Goal: Task Accomplishment & Management: Manage account settings

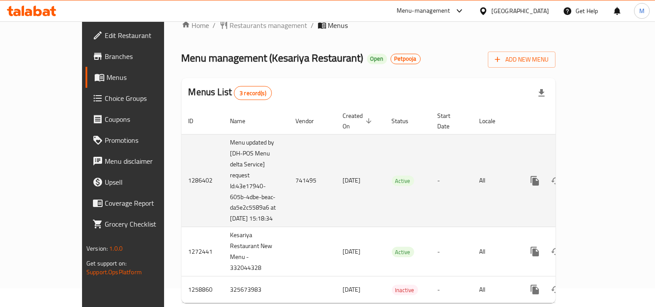
scroll to position [40, 0]
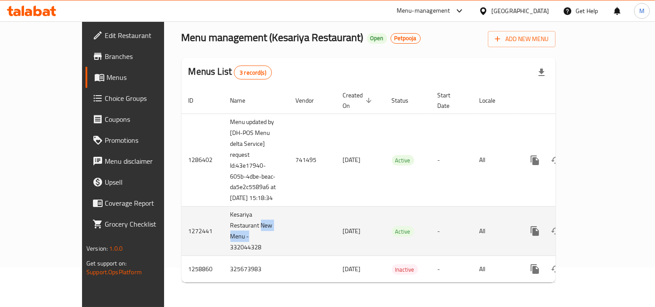
drag, startPoint x: 206, startPoint y: 223, endPoint x: 231, endPoint y: 236, distance: 28.5
click at [231, 236] on td "Kesariya Restaurant New Menu - 332044328" at bounding box center [255, 230] width 65 height 49
click at [223, 243] on td "Kesariya Restaurant New Menu - 332044328" at bounding box center [255, 230] width 65 height 49
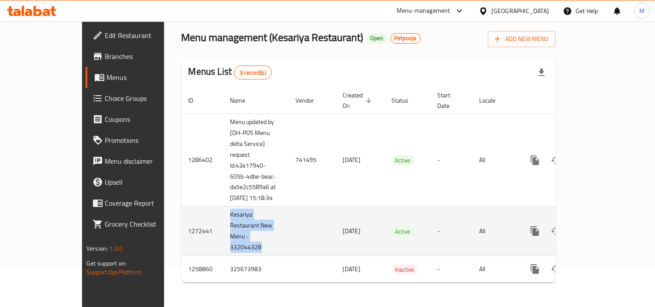
click at [223, 243] on td "Kesariya Restaurant New Menu - 332044328" at bounding box center [255, 230] width 65 height 49
click at [223, 233] on td "Kesariya Restaurant New Menu - 332044328" at bounding box center [255, 230] width 65 height 49
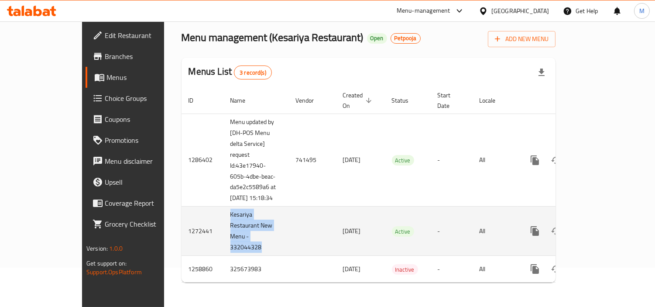
click at [223, 233] on td "Kesariya Restaurant New Menu - 332044328" at bounding box center [255, 230] width 65 height 49
click at [603, 227] on icon "enhanced table" at bounding box center [598, 231] width 10 height 10
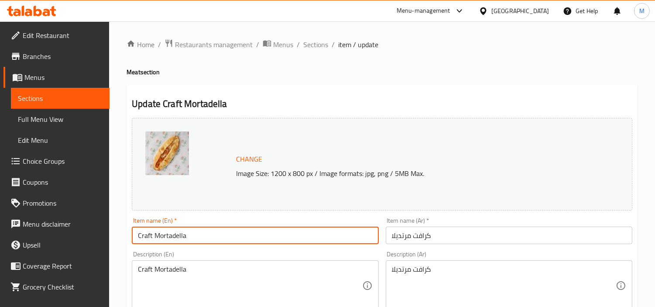
drag, startPoint x: 196, startPoint y: 234, endPoint x: 72, endPoint y: 223, distance: 124.4
click at [322, 42] on span "Sections" at bounding box center [315, 44] width 25 height 10
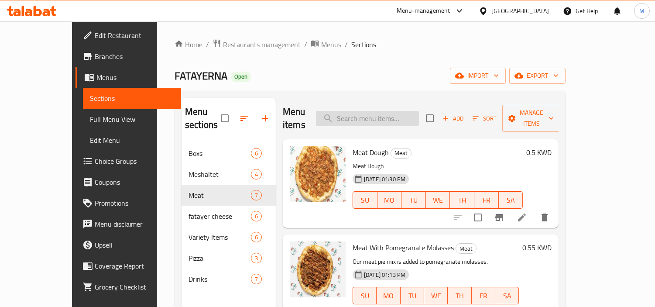
click at [380, 114] on input "search" at bounding box center [367, 118] width 103 height 15
paste input "Craft Mortadella"
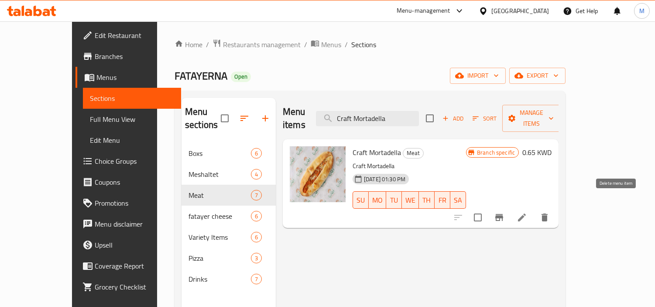
type input "Craft Mortadella"
click at [555, 207] on button "delete" at bounding box center [544, 217] width 21 height 21
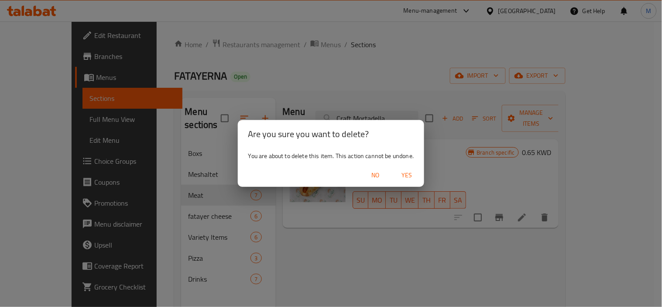
click at [406, 171] on span "Yes" at bounding box center [406, 175] width 21 height 11
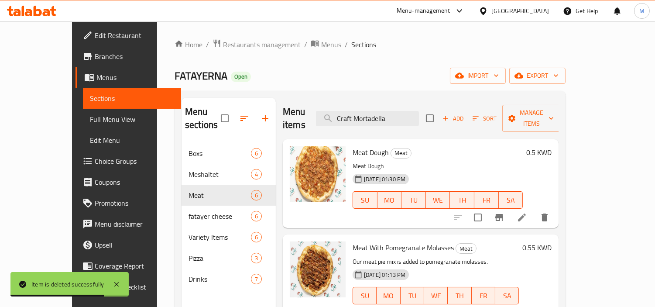
click at [28, 11] on icon at bounding box center [28, 12] width 7 height 7
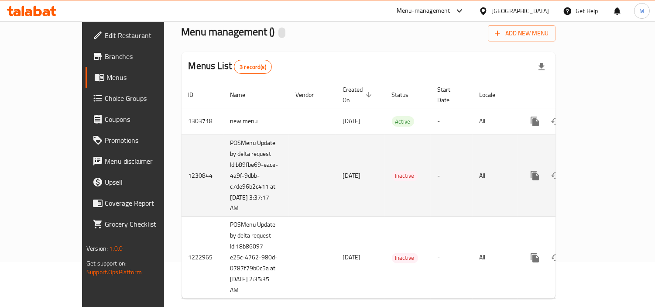
scroll to position [51, 0]
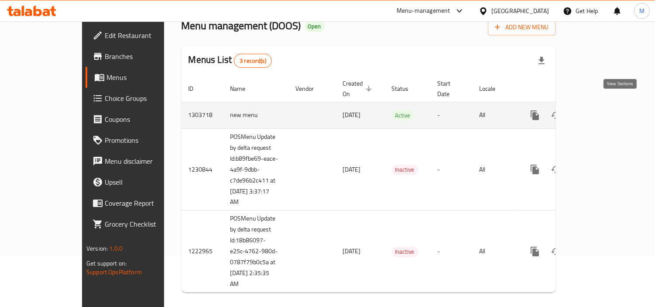
click at [602, 111] on icon "enhanced table" at bounding box center [598, 115] width 8 height 8
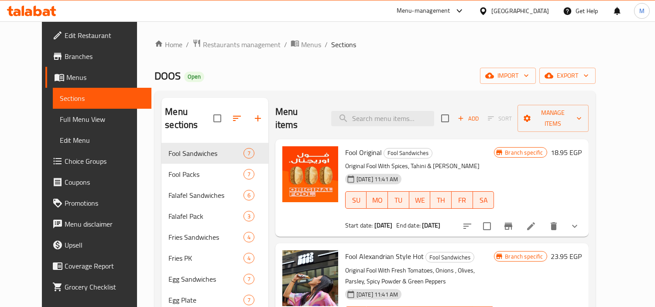
click at [65, 160] on span "Choice Groups" at bounding box center [105, 161] width 80 height 10
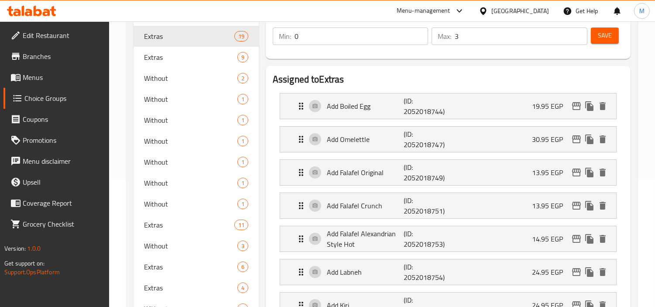
scroll to position [75, 0]
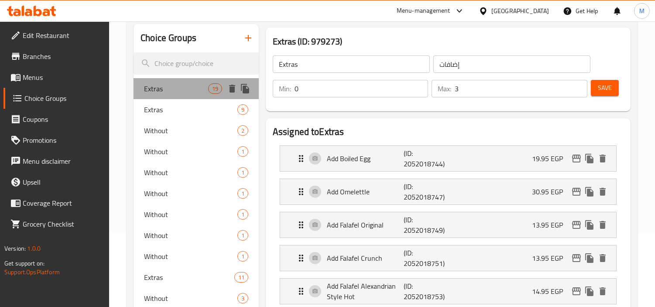
click at [188, 85] on span "Extras" at bounding box center [176, 88] width 64 height 10
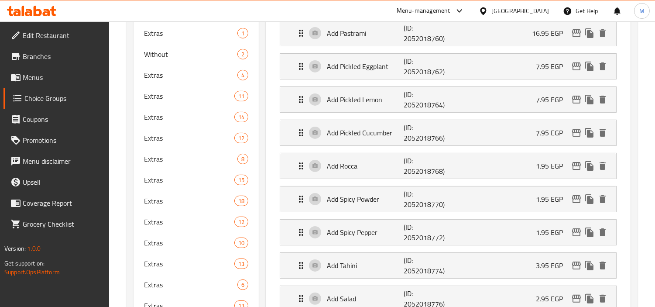
scroll to position [388, 0]
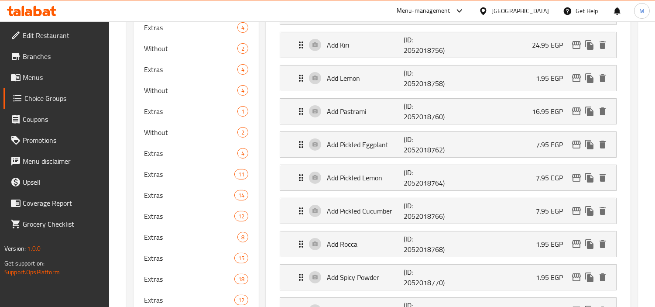
click at [37, 77] on span "Menus" at bounding box center [63, 77] width 80 height 10
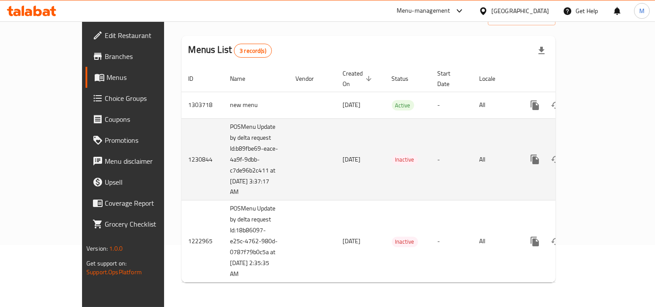
scroll to position [52, 0]
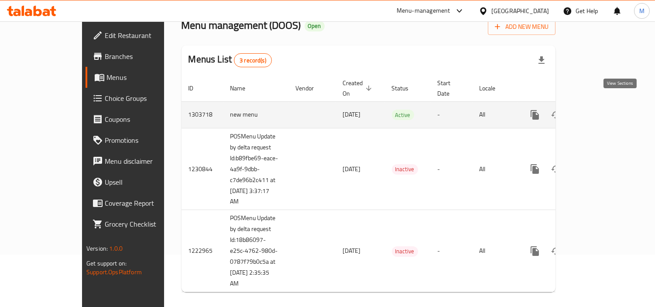
click at [608, 104] on link "enhanced table" at bounding box center [597, 114] width 21 height 21
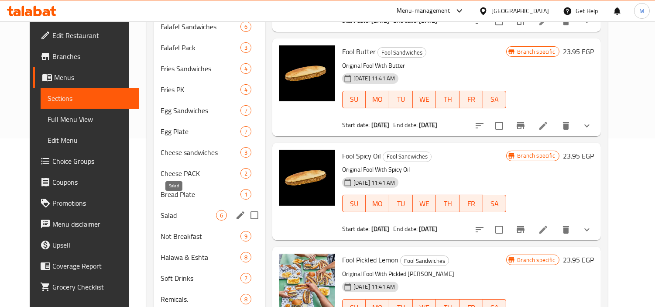
scroll to position [185, 0]
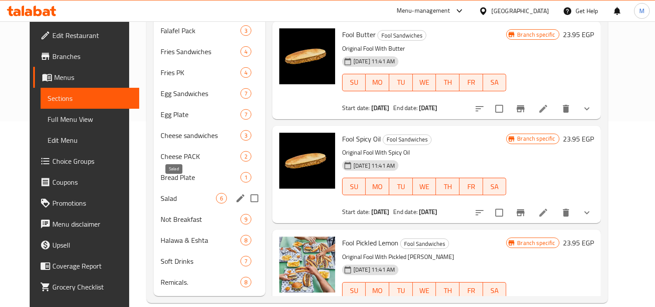
click at [165, 193] on span "Salad" at bounding box center [188, 198] width 55 height 10
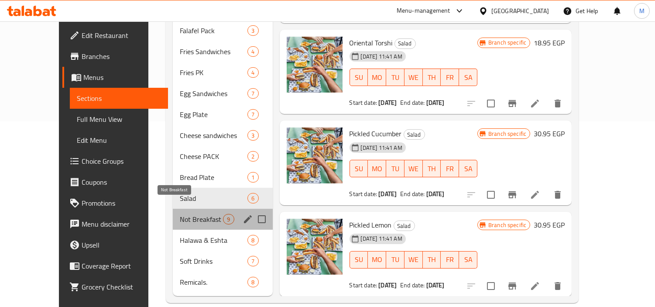
click at [180, 214] on span "Not Breakfast" at bounding box center [201, 219] width 43 height 10
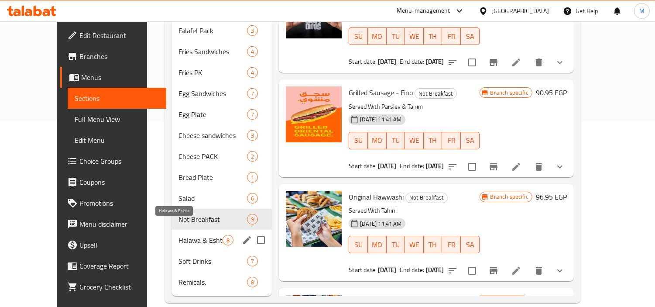
click at [179, 235] on span "Halawa & Eshta" at bounding box center [201, 240] width 44 height 10
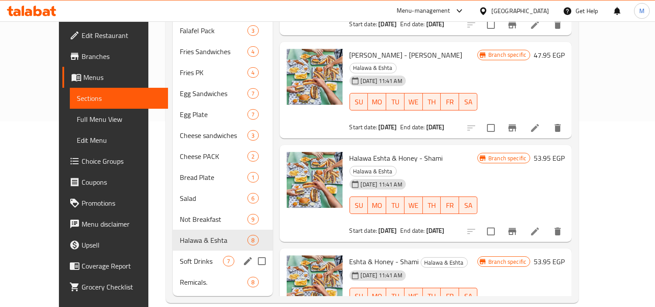
click at [173, 254] on div "Soft Drinks 7" at bounding box center [223, 261] width 100 height 21
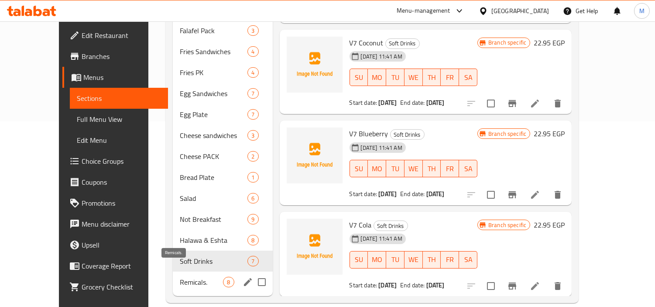
click at [182, 277] on span "Remicals." at bounding box center [201, 282] width 43 height 10
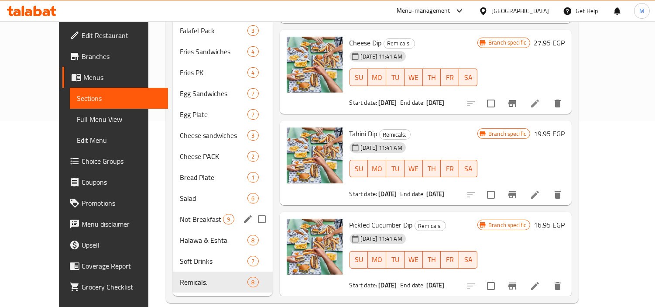
click at [180, 214] on span "Not Breakfast" at bounding box center [201, 219] width 43 height 10
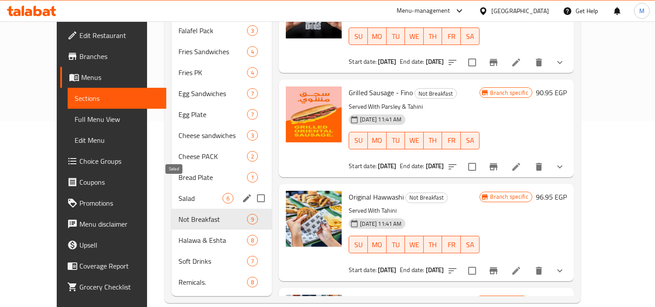
click at [179, 193] on span "Salad" at bounding box center [201, 198] width 44 height 10
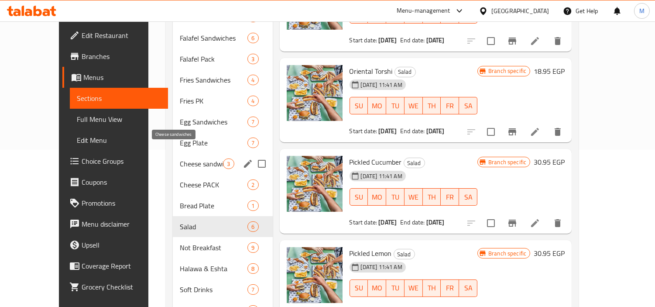
scroll to position [137, 0]
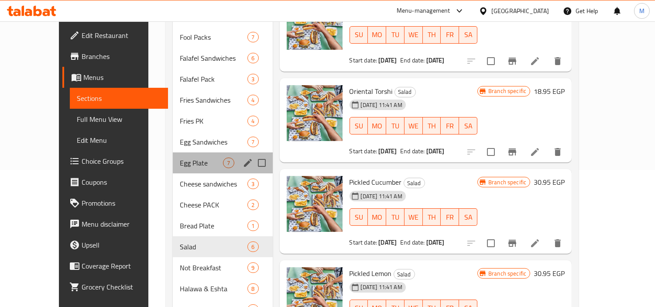
click at [173, 156] on div "Egg Plate 7" at bounding box center [223, 162] width 100 height 21
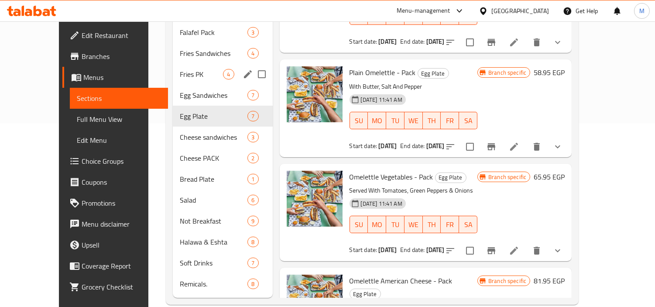
scroll to position [185, 0]
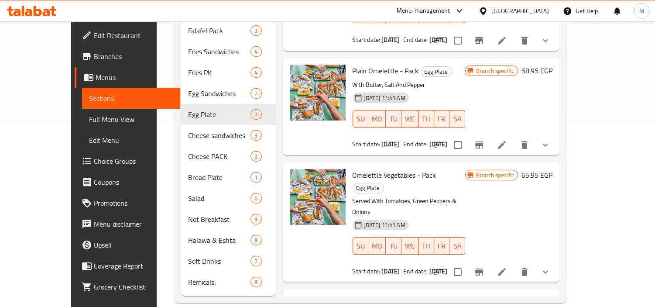
click at [75, 154] on link "Choice Groups" at bounding box center [128, 161] width 106 height 21
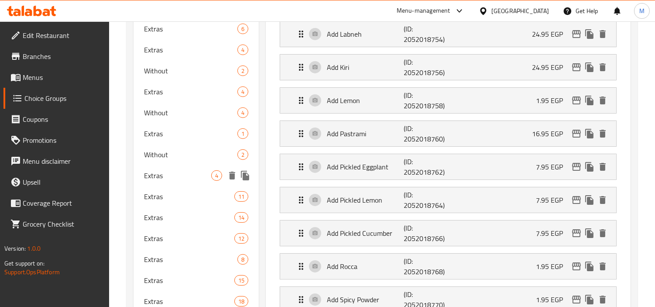
scroll to position [366, 0]
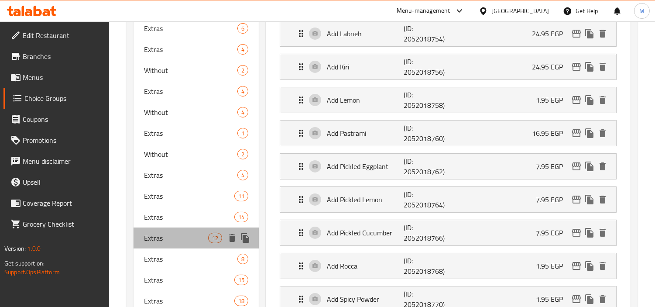
click at [149, 235] on span "Extras" at bounding box center [176, 238] width 64 height 10
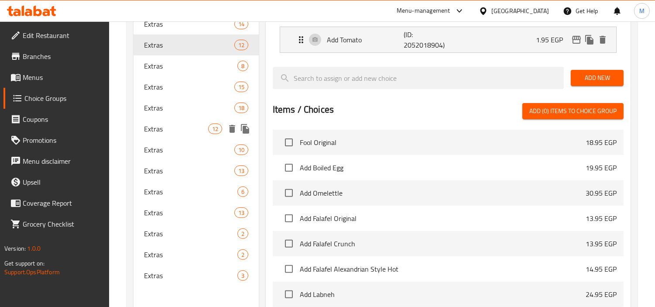
scroll to position [560, 0]
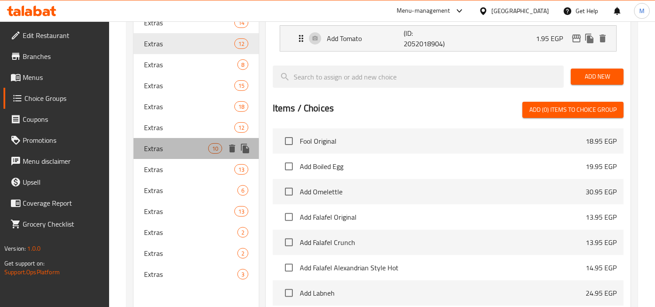
click at [178, 143] on span "Extras" at bounding box center [176, 148] width 64 height 10
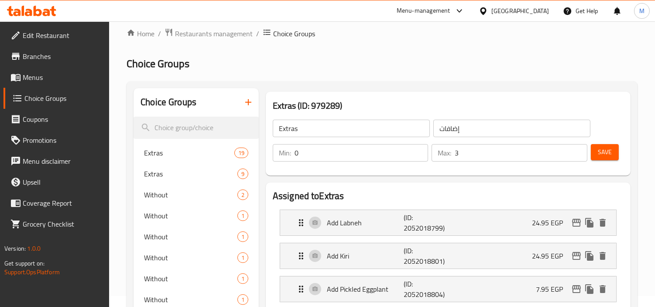
scroll to position [0, 0]
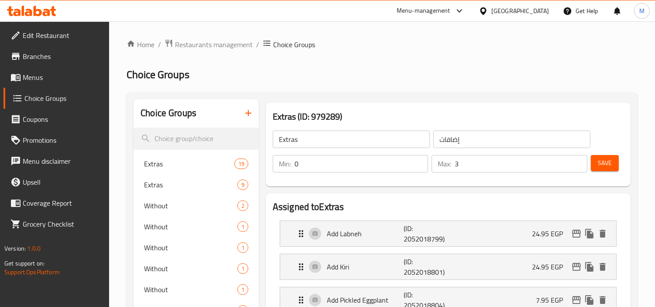
click at [22, 7] on icon at bounding box center [23, 11] width 3 height 10
